Goal: Transaction & Acquisition: Obtain resource

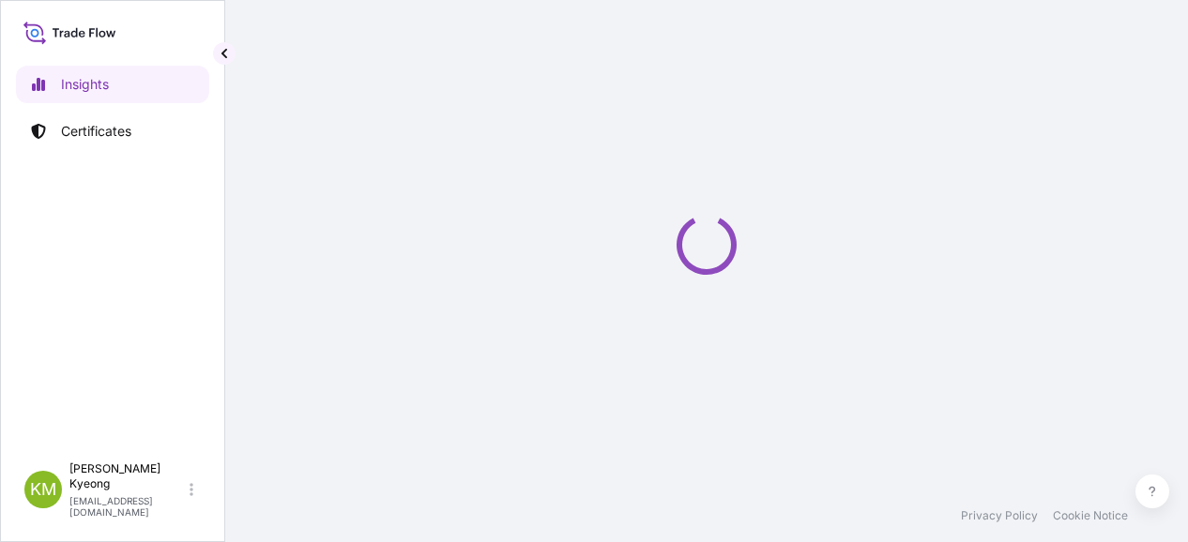
select select "2025"
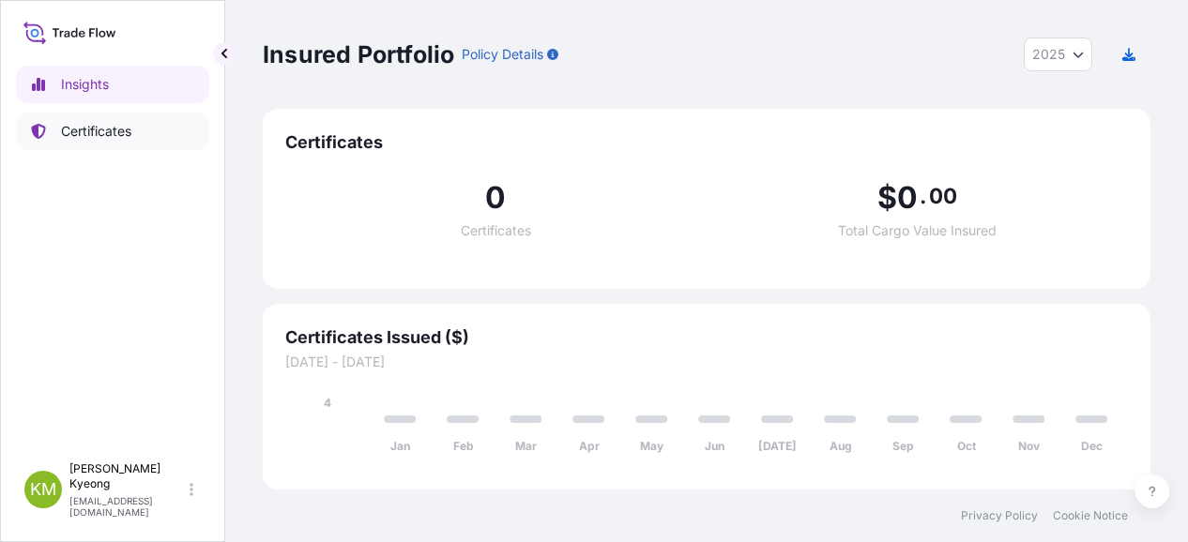
click at [110, 123] on p "Certificates" at bounding box center [96, 131] width 70 height 19
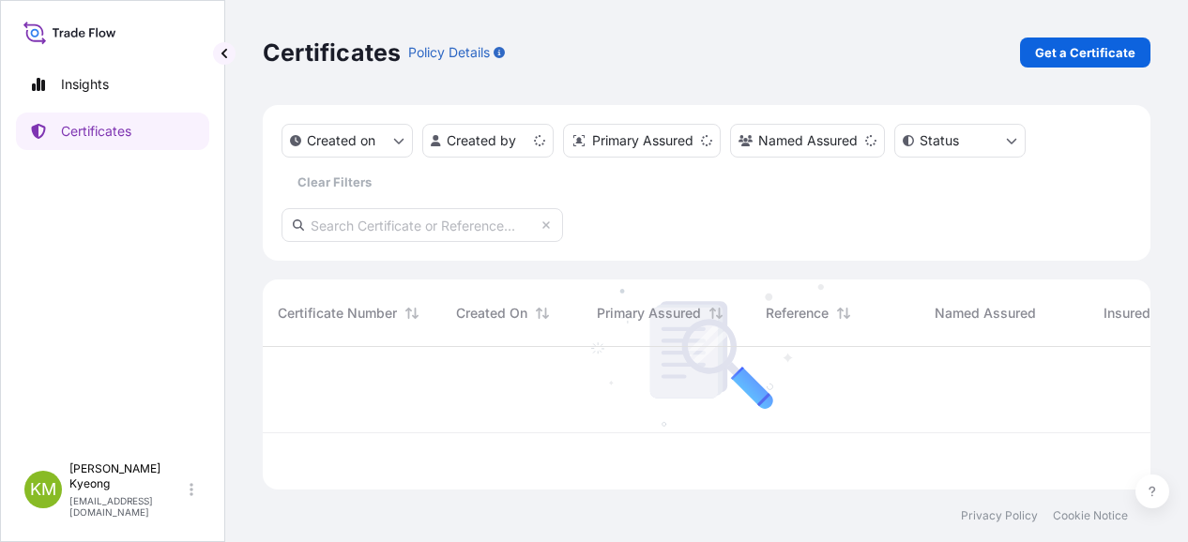
scroll to position [139, 872]
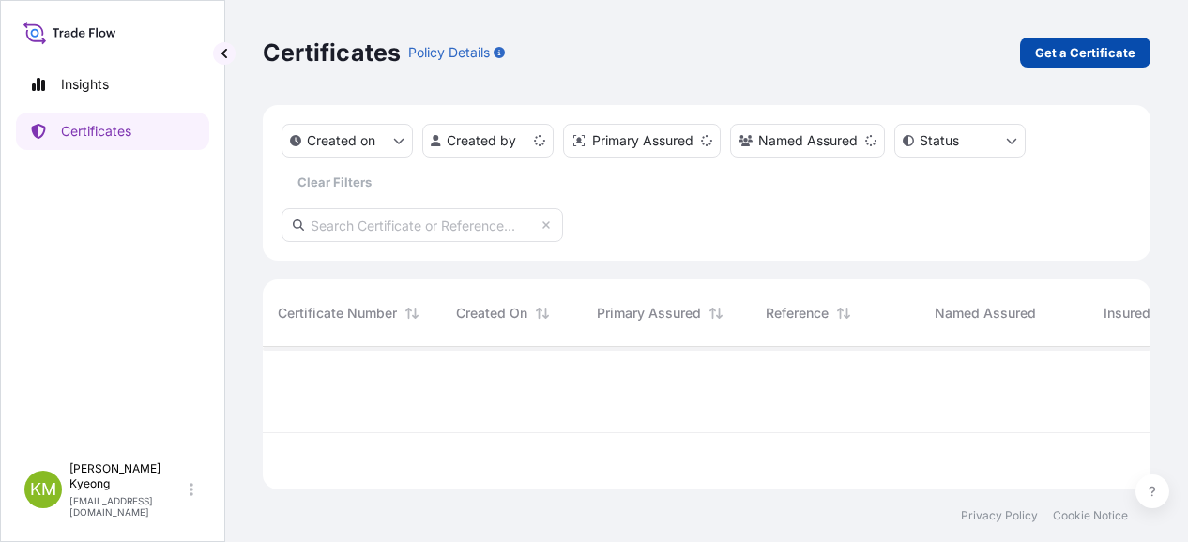
click at [1071, 55] on p "Get a Certificate" at bounding box center [1085, 52] width 100 height 19
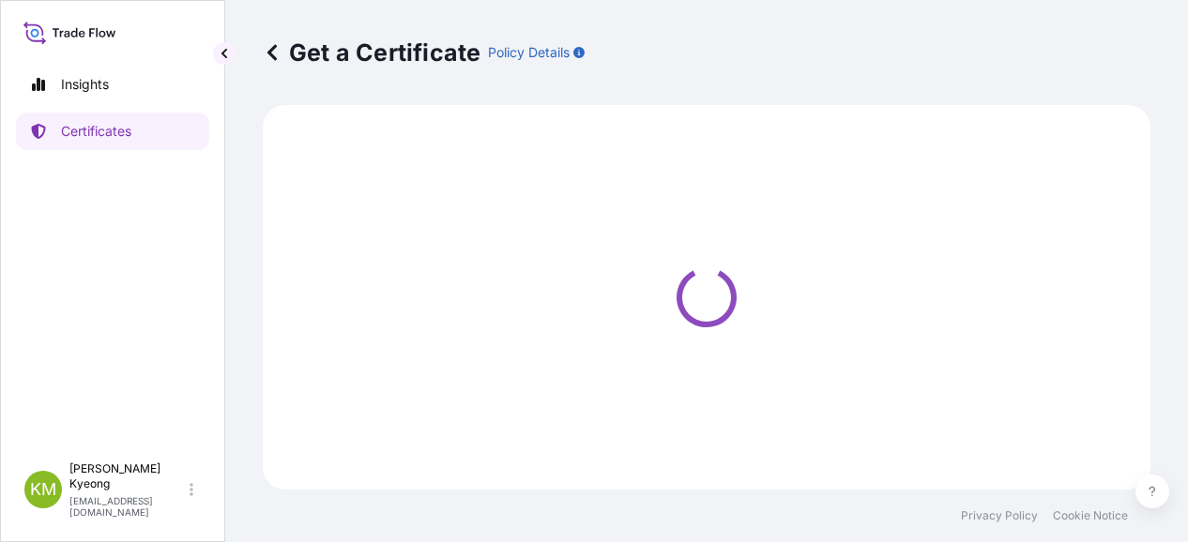
select select "Sea"
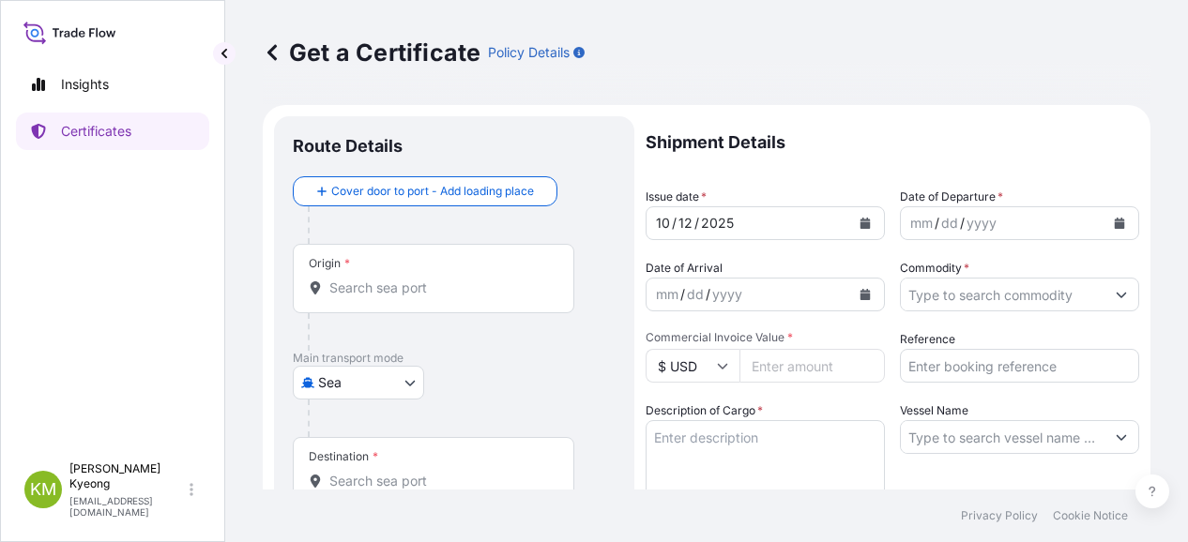
click at [753, 50] on div "Get a Certificate Policy Details" at bounding box center [706, 53] width 887 height 30
